Goal: Task Accomplishment & Management: Manage account settings

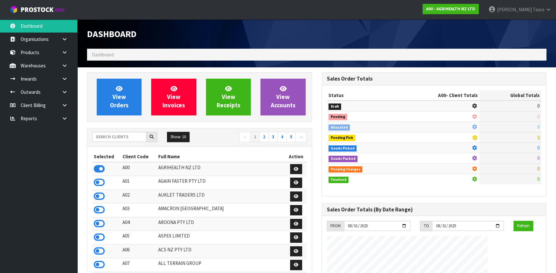
scroll to position [487, 234]
click at [131, 139] on input "text" at bounding box center [119, 137] width 54 height 10
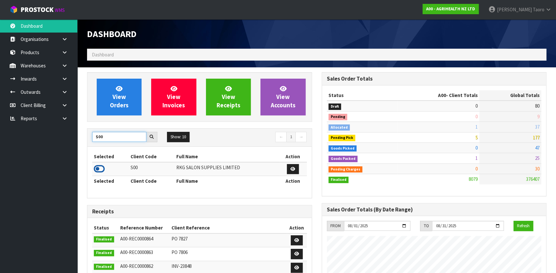
type input "S00"
click at [99, 168] on icon at bounding box center [99, 169] width 11 height 10
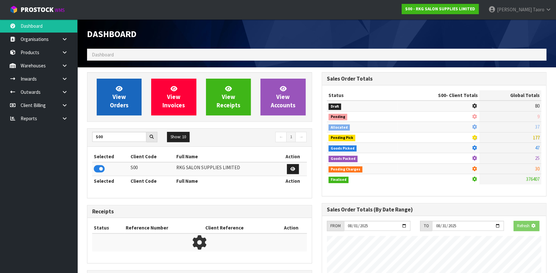
scroll to position [501, 234]
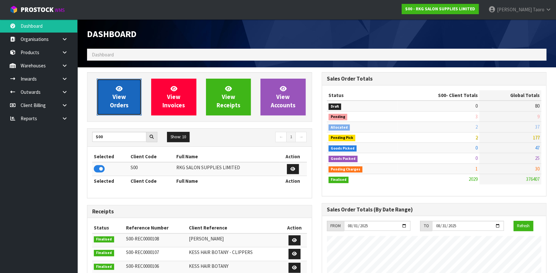
click at [125, 98] on span "View Orders" at bounding box center [119, 97] width 19 height 24
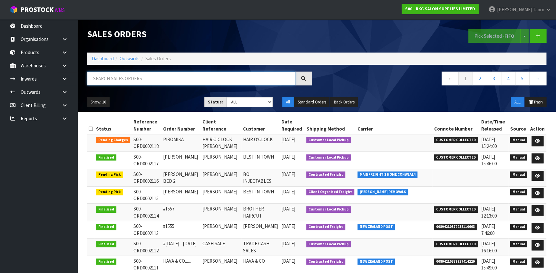
click at [138, 77] on input "text" at bounding box center [191, 79] width 208 height 14
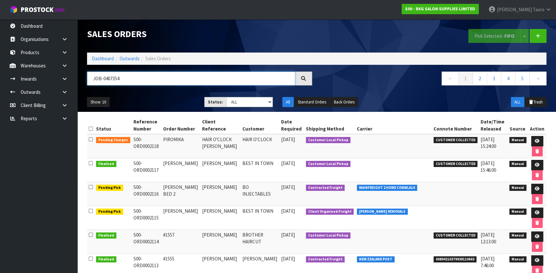
type input "JOB-0407354"
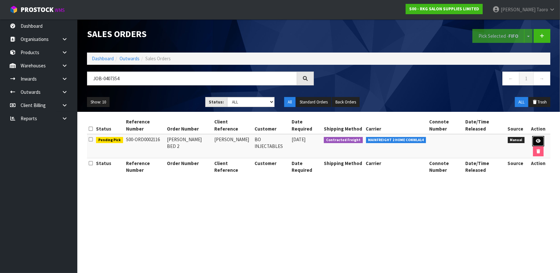
click at [536, 139] on icon at bounding box center [538, 141] width 5 height 4
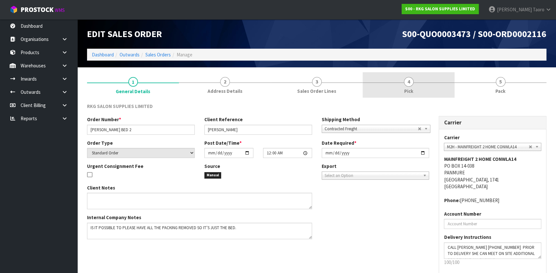
click at [414, 79] on link "4 Pick" at bounding box center [408, 84] width 92 height 25
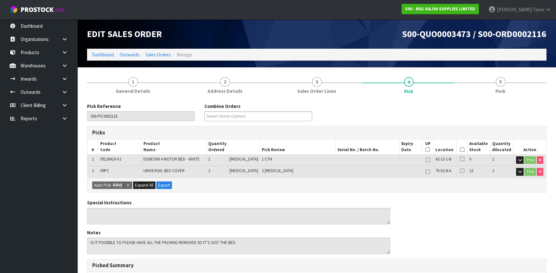
click at [461, 149] on icon at bounding box center [461, 149] width 5 height 0
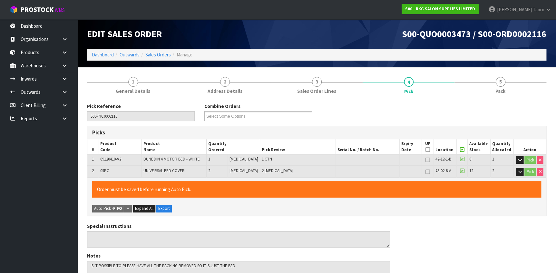
scroll to position [186, 0]
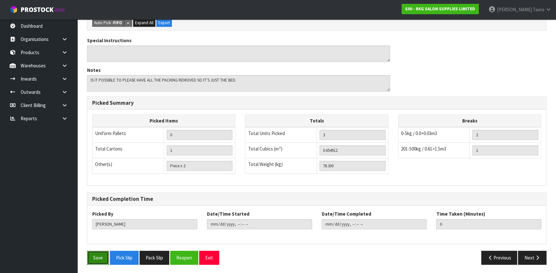
click at [96, 260] on button "Save" at bounding box center [98, 258] width 22 height 14
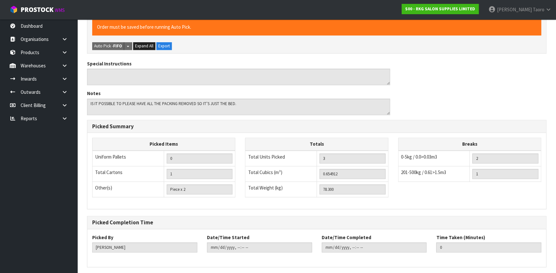
scroll to position [0, 0]
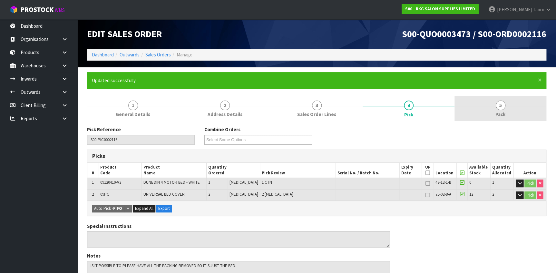
click at [488, 101] on link "5 Pack" at bounding box center [500, 108] width 92 height 25
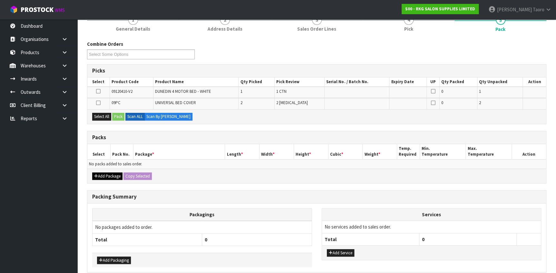
scroll to position [88, 0]
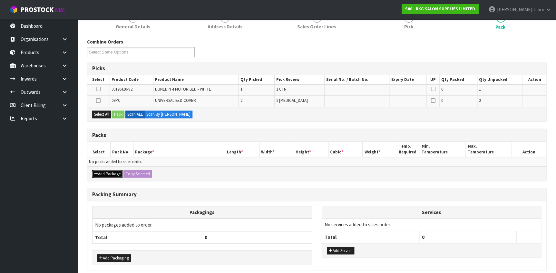
drag, startPoint x: 108, startPoint y: 175, endPoint x: 105, endPoint y: 168, distance: 7.2
click at [108, 174] on button "Add Package" at bounding box center [107, 174] width 30 height 8
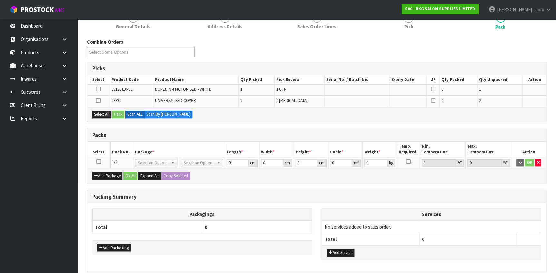
click at [99, 161] on icon at bounding box center [98, 161] width 5 height 0
click at [107, 113] on button "Select All" at bounding box center [101, 114] width 19 height 8
click at [116, 112] on button "Pack" at bounding box center [118, 114] width 12 height 8
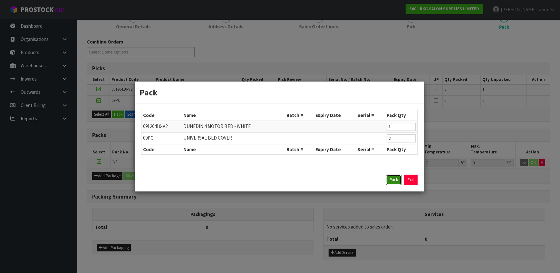
click at [392, 181] on button "Pack" at bounding box center [393, 180] width 15 height 10
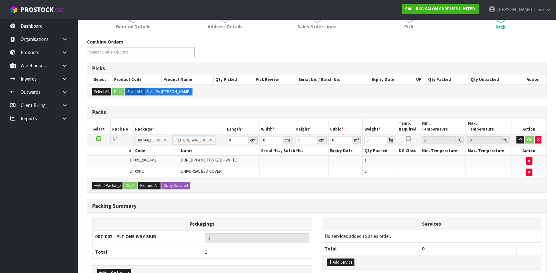
type input "78.3"
click at [237, 140] on input "0" at bounding box center [237, 140] width 22 height 8
type input "127"
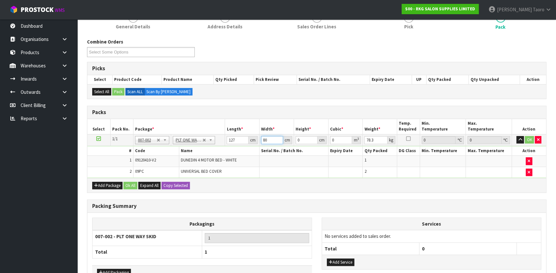
type input "80"
type input "8"
type input "0.08128"
type input "85"
type input "0.8636"
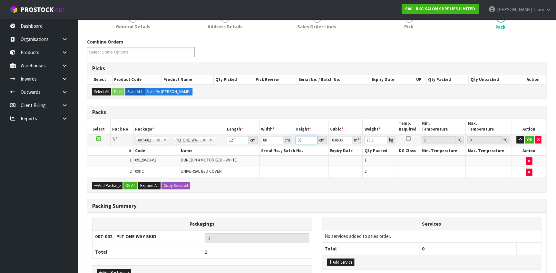
type input "85"
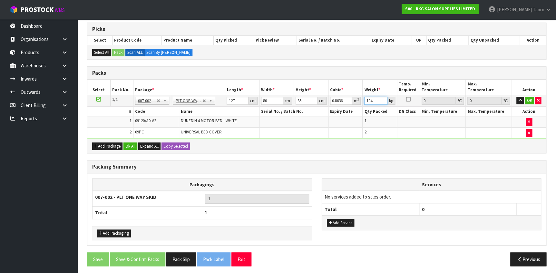
scroll to position [128, 0]
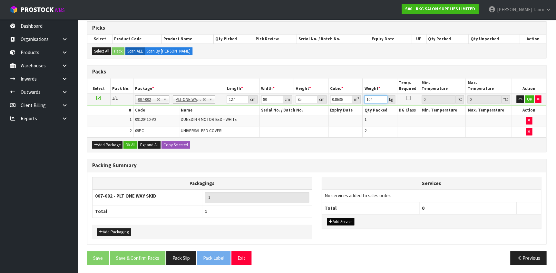
type input "104"
click at [346, 224] on div "Add Service" at bounding box center [431, 221] width 219 height 14
click at [348, 220] on button "Add Service" at bounding box center [340, 222] width 27 height 8
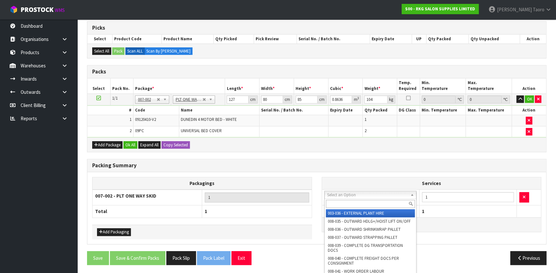
click at [355, 205] on input "text" at bounding box center [370, 204] width 89 height 8
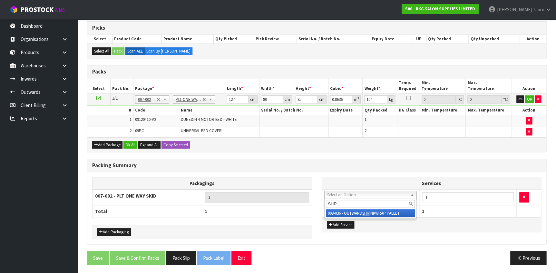
type input "SHR"
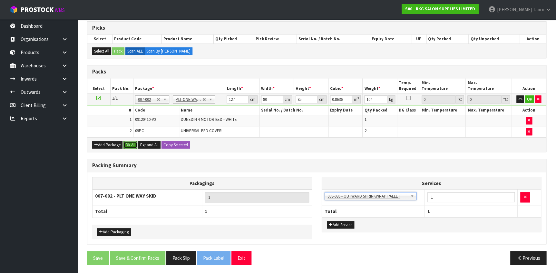
click at [130, 145] on button "Ok All" at bounding box center [130, 145] width 14 height 8
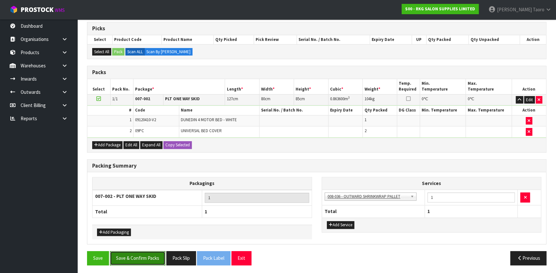
click at [151, 259] on button "Save & Confirm Packs" at bounding box center [137, 258] width 55 height 14
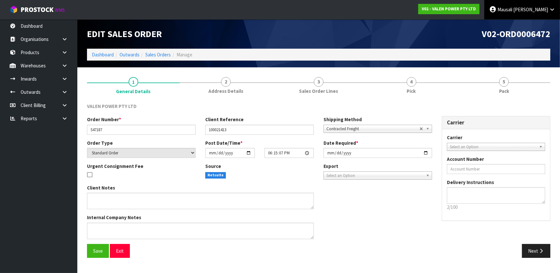
click at [544, 6] on span "[PERSON_NAME]" at bounding box center [530, 9] width 35 height 6
click at [535, 24] on link "Logout" at bounding box center [534, 25] width 51 height 9
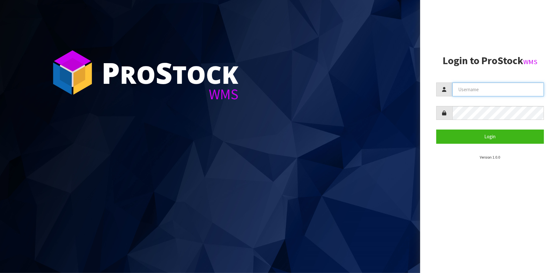
click at [459, 86] on input "text" at bounding box center [498, 89] width 92 height 14
type input "HARRIET"
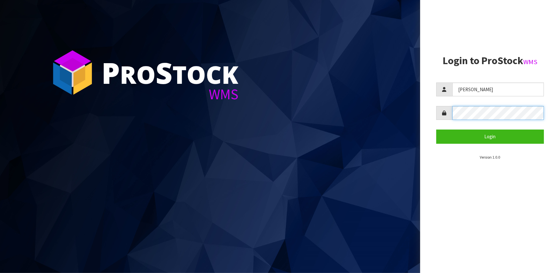
click at [436, 129] on button "Login" at bounding box center [490, 136] width 108 height 14
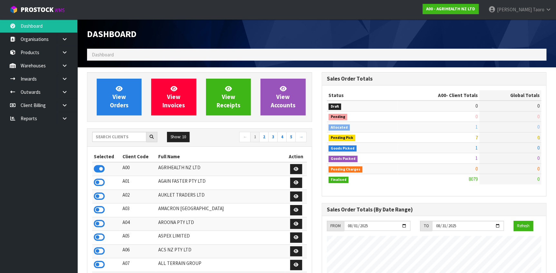
scroll to position [487, 234]
click at [136, 135] on input "text" at bounding box center [119, 137] width 54 height 10
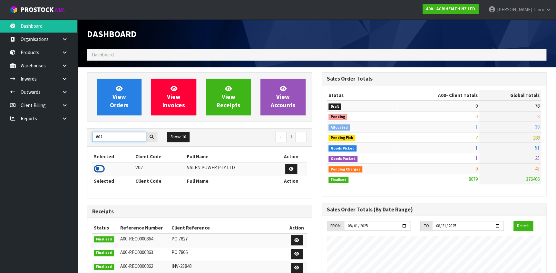
type input "V02"
click at [103, 167] on icon at bounding box center [99, 169] width 11 height 10
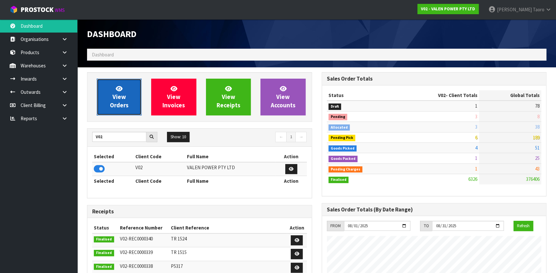
click at [105, 85] on link "View Orders" at bounding box center [119, 97] width 45 height 37
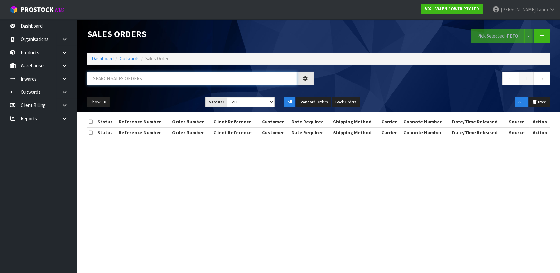
click at [112, 79] on input "text" at bounding box center [192, 79] width 210 height 14
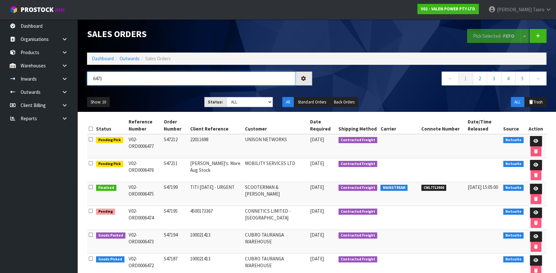
type input "6471"
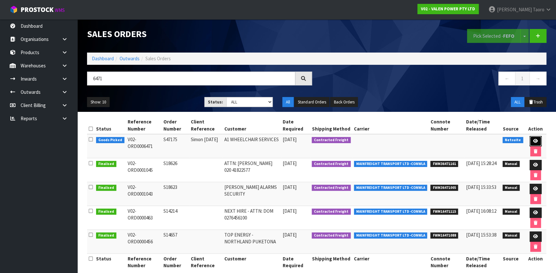
click at [534, 139] on icon at bounding box center [535, 141] width 5 height 4
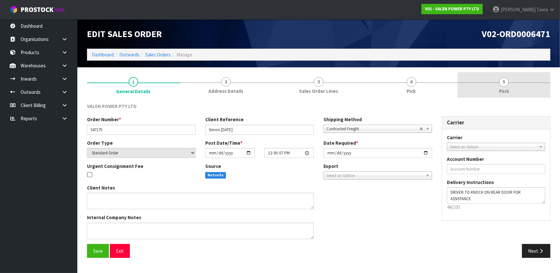
click at [505, 87] on link "5 Pack" at bounding box center [503, 84] width 93 height 25
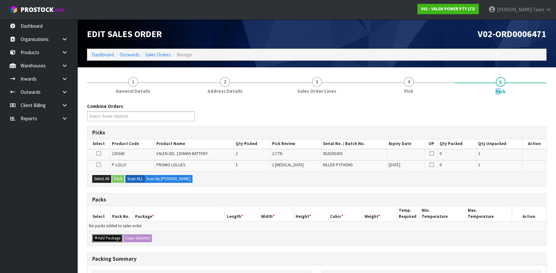
click at [107, 239] on button "Add Package" at bounding box center [107, 238] width 30 height 8
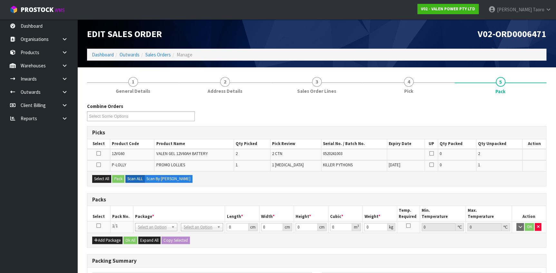
click at [100, 225] on icon at bounding box center [98, 225] width 5 height 0
drag, startPoint x: 98, startPoint y: 176, endPoint x: 119, endPoint y: 175, distance: 21.3
click at [98, 176] on button "Select All" at bounding box center [101, 179] width 19 height 8
click at [121, 177] on button "Pack" at bounding box center [118, 179] width 12 height 8
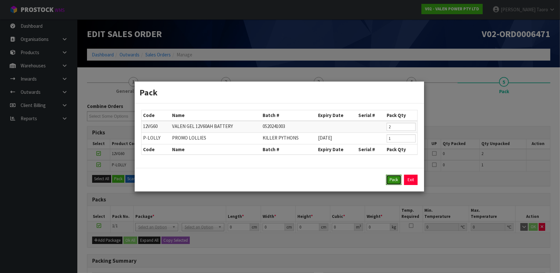
click at [392, 180] on button "Pack" at bounding box center [393, 180] width 15 height 10
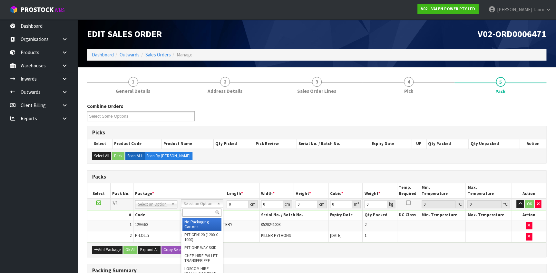
click at [203, 215] on input "text" at bounding box center [201, 212] width 39 height 8
type input "VA"
type input "40"
type input "44.2"
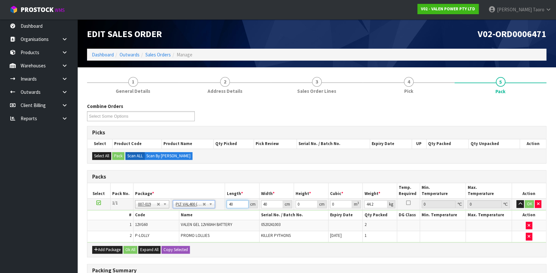
click at [234, 202] on input "40" at bounding box center [237, 204] width 22 height 8
type input "41"
type input "40"
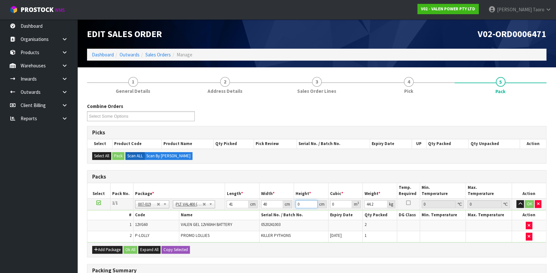
type input "3"
type input "0.00492"
type input "34"
type input "0.05576"
type input "34"
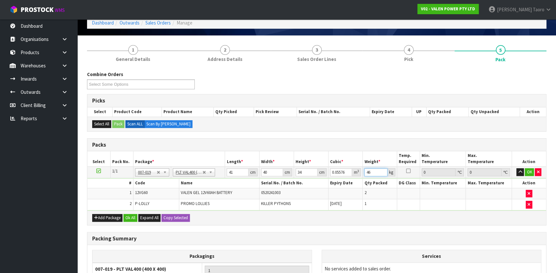
scroll to position [105, 0]
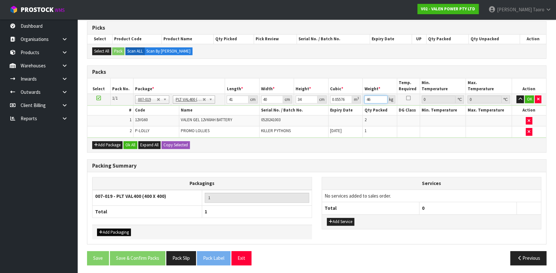
type input "46"
click at [113, 232] on button "Add Packaging" at bounding box center [114, 232] width 34 height 8
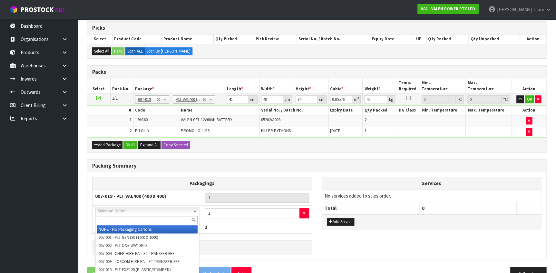
click at [118, 217] on input "text" at bounding box center [147, 220] width 101 height 8
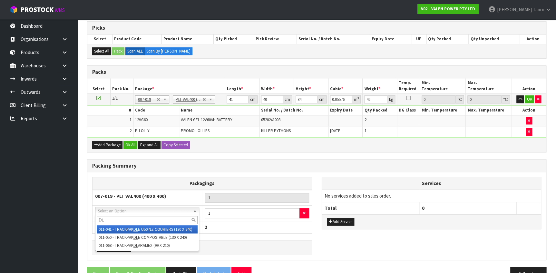
type input "DLE"
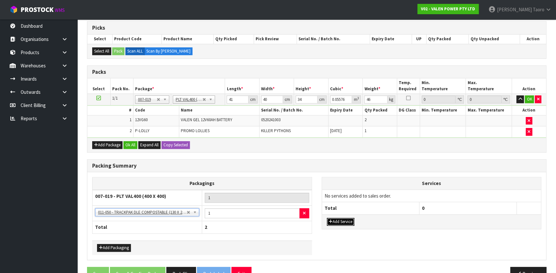
click at [345, 220] on button "Add Service" at bounding box center [340, 222] width 27 height 8
click at [346, 223] on button "Add Service" at bounding box center [340, 225] width 27 height 8
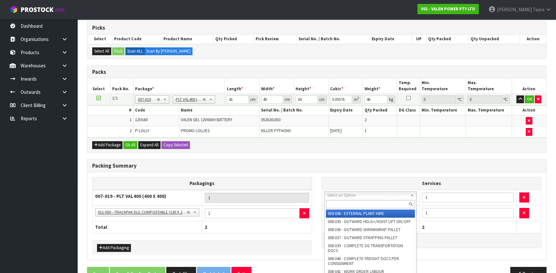
click at [349, 200] on input "text" at bounding box center [370, 204] width 89 height 8
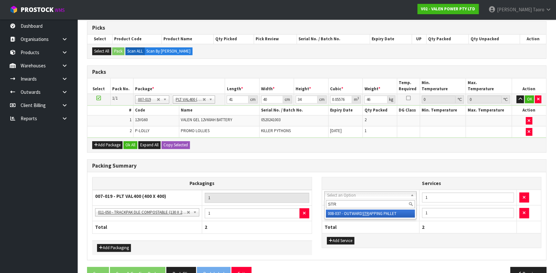
type input "STR"
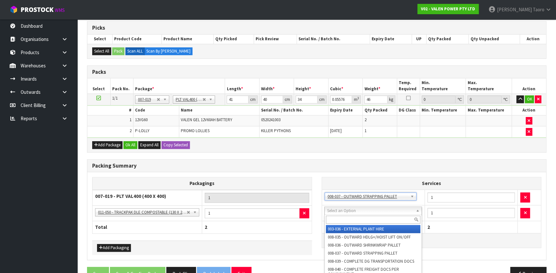
click at [358, 218] on input "text" at bounding box center [373, 219] width 94 height 8
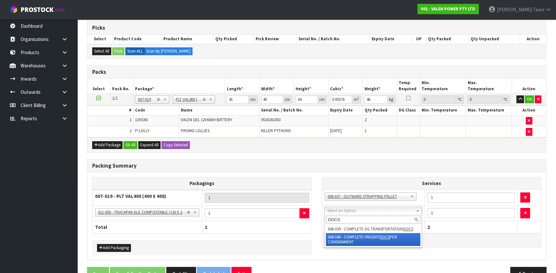
type input "DOCS"
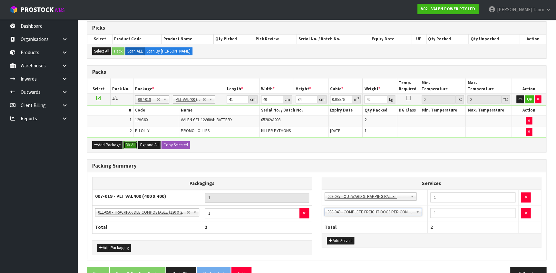
click at [130, 145] on button "Ok All" at bounding box center [130, 145] width 14 height 8
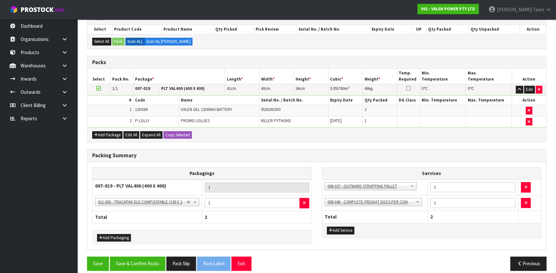
scroll to position [119, 0]
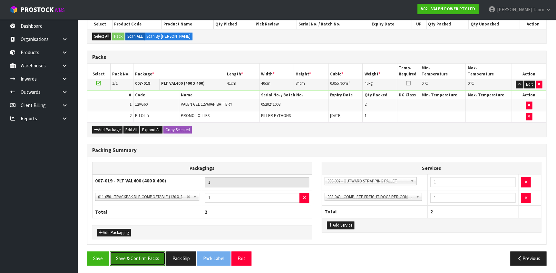
click at [150, 257] on button "Save & Confirm Packs" at bounding box center [137, 258] width 55 height 14
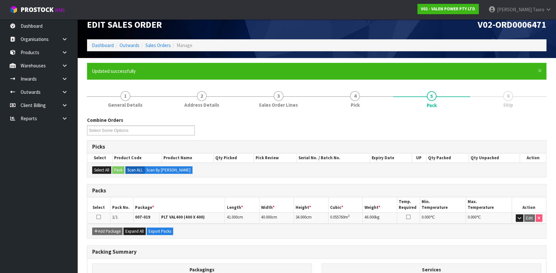
scroll to position [97, 0]
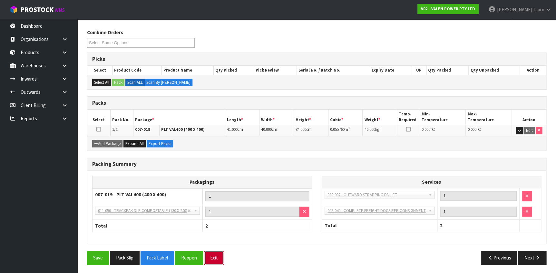
drag, startPoint x: 222, startPoint y: 250, endPoint x: 218, endPoint y: 249, distance: 3.7
click at [222, 251] on button "Exit" at bounding box center [214, 258] width 20 height 14
